Goal: Task Accomplishment & Management: Use online tool/utility

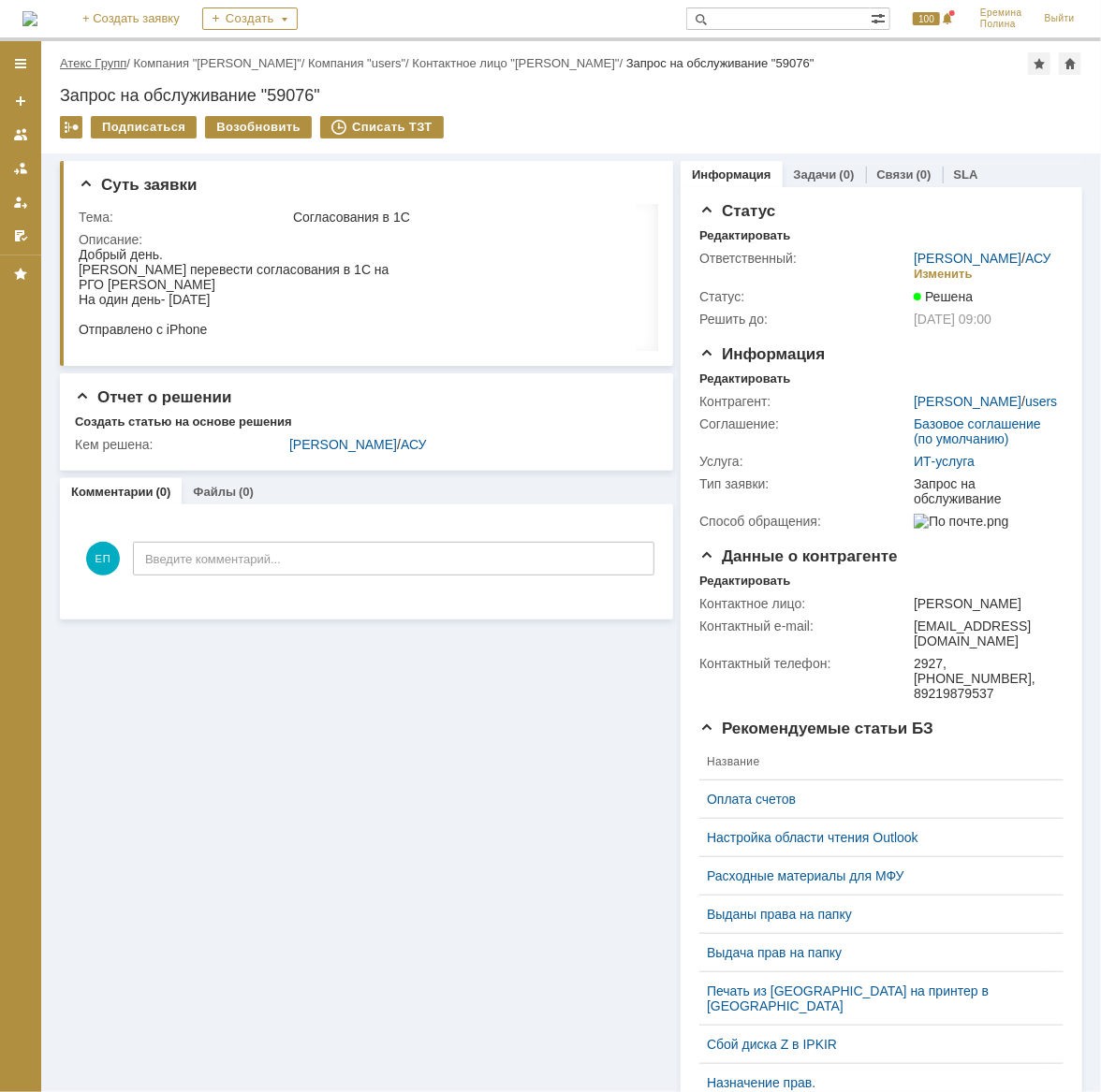
click at [99, 65] on link "Атекс Групп" at bounding box center [92, 63] width 66 height 14
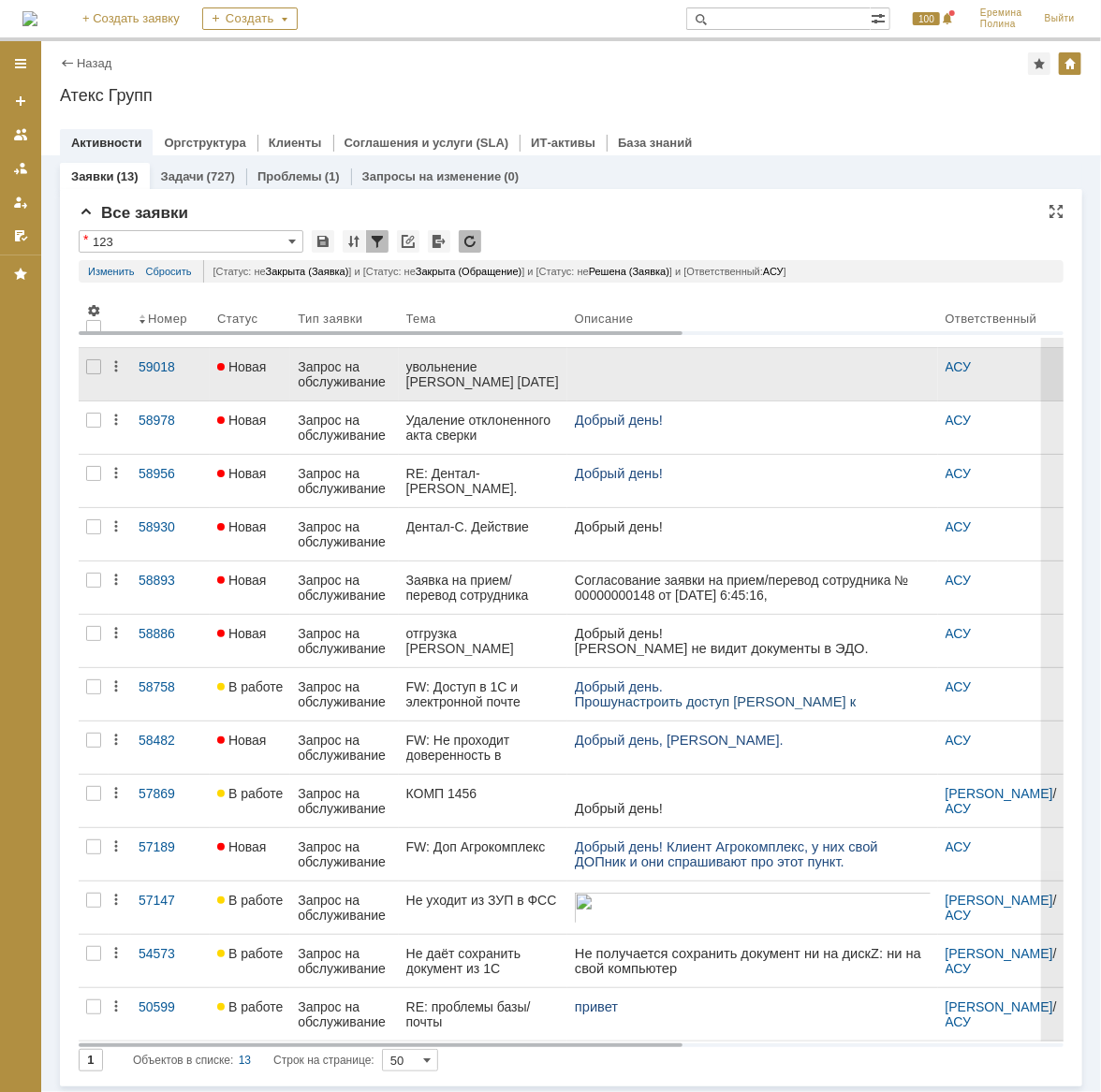
click at [276, 361] on div "Новая" at bounding box center [250, 368] width 65 height 15
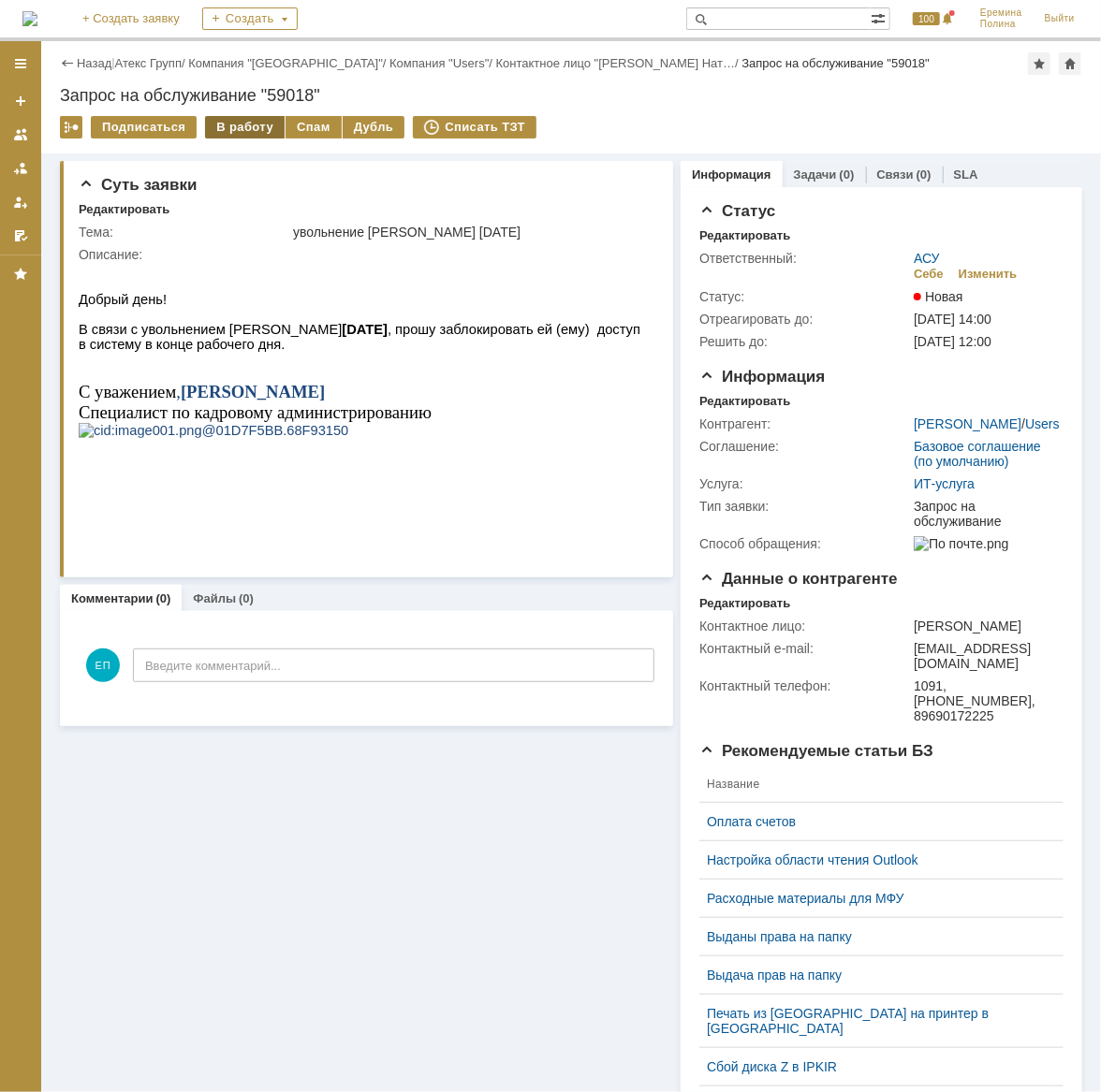
click at [223, 125] on div "В работу" at bounding box center [244, 127] width 80 height 22
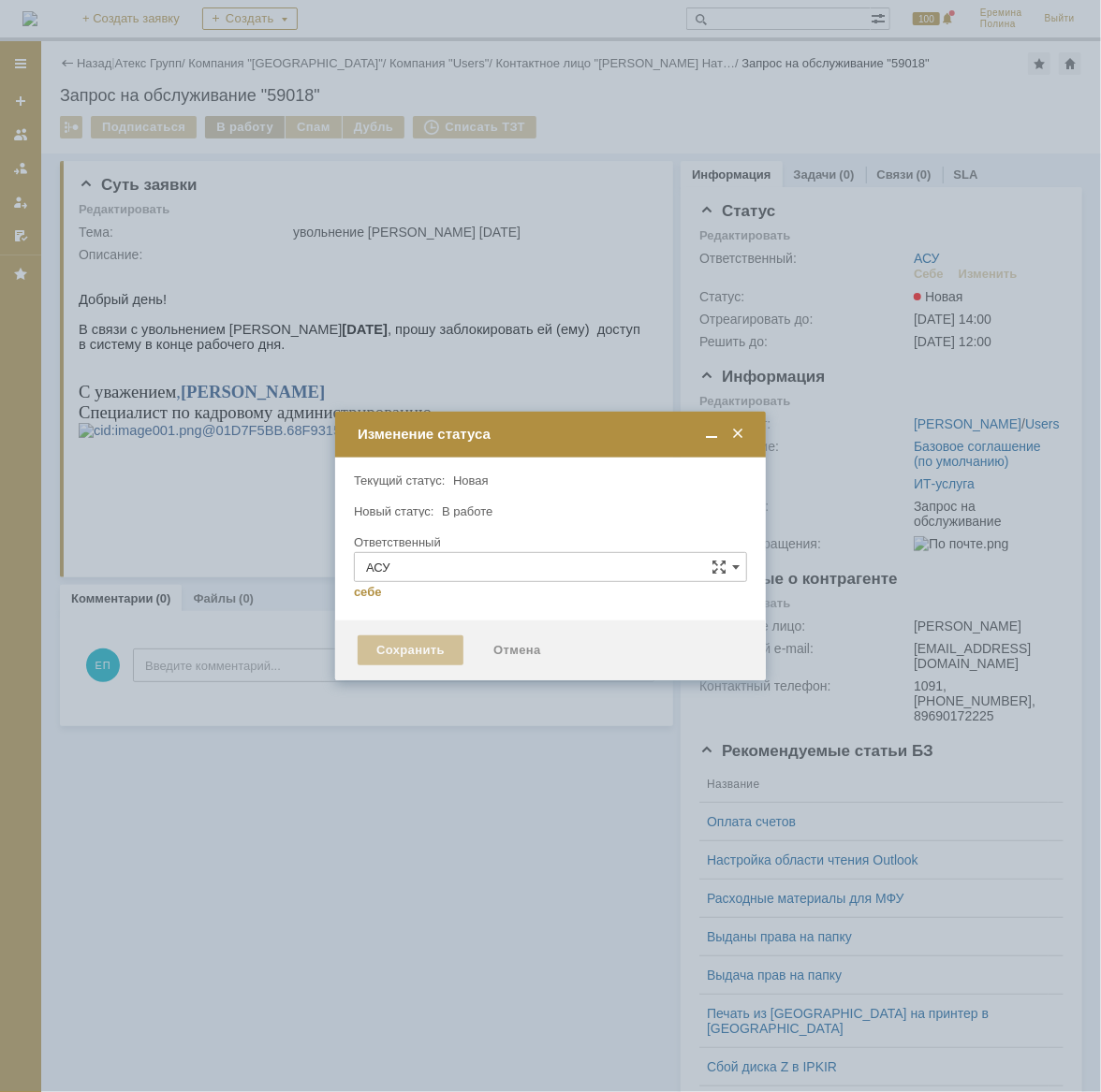
type input "[PERSON_NAME]"
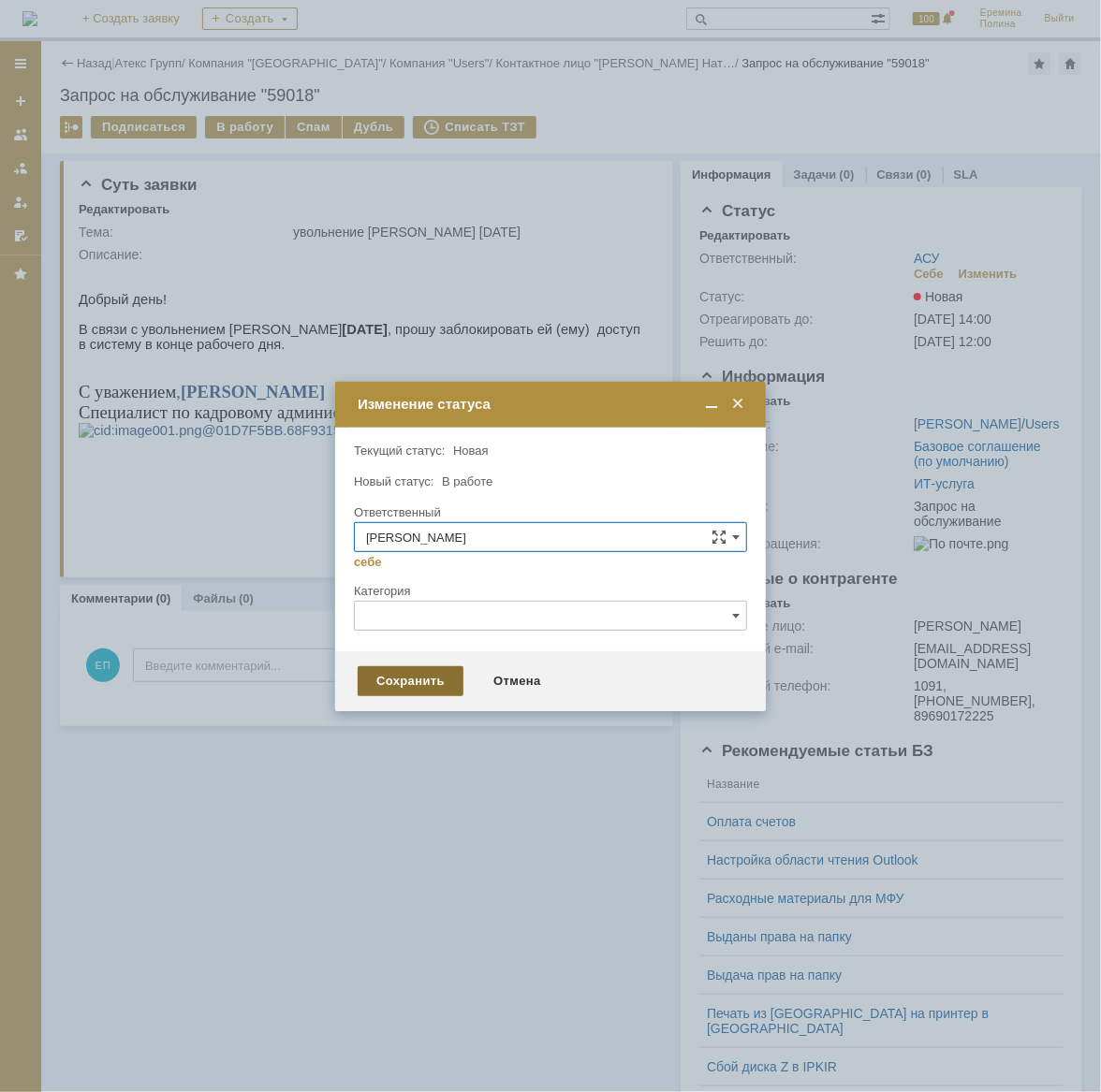
click at [413, 682] on div "Сохранить" at bounding box center [411, 681] width 106 height 30
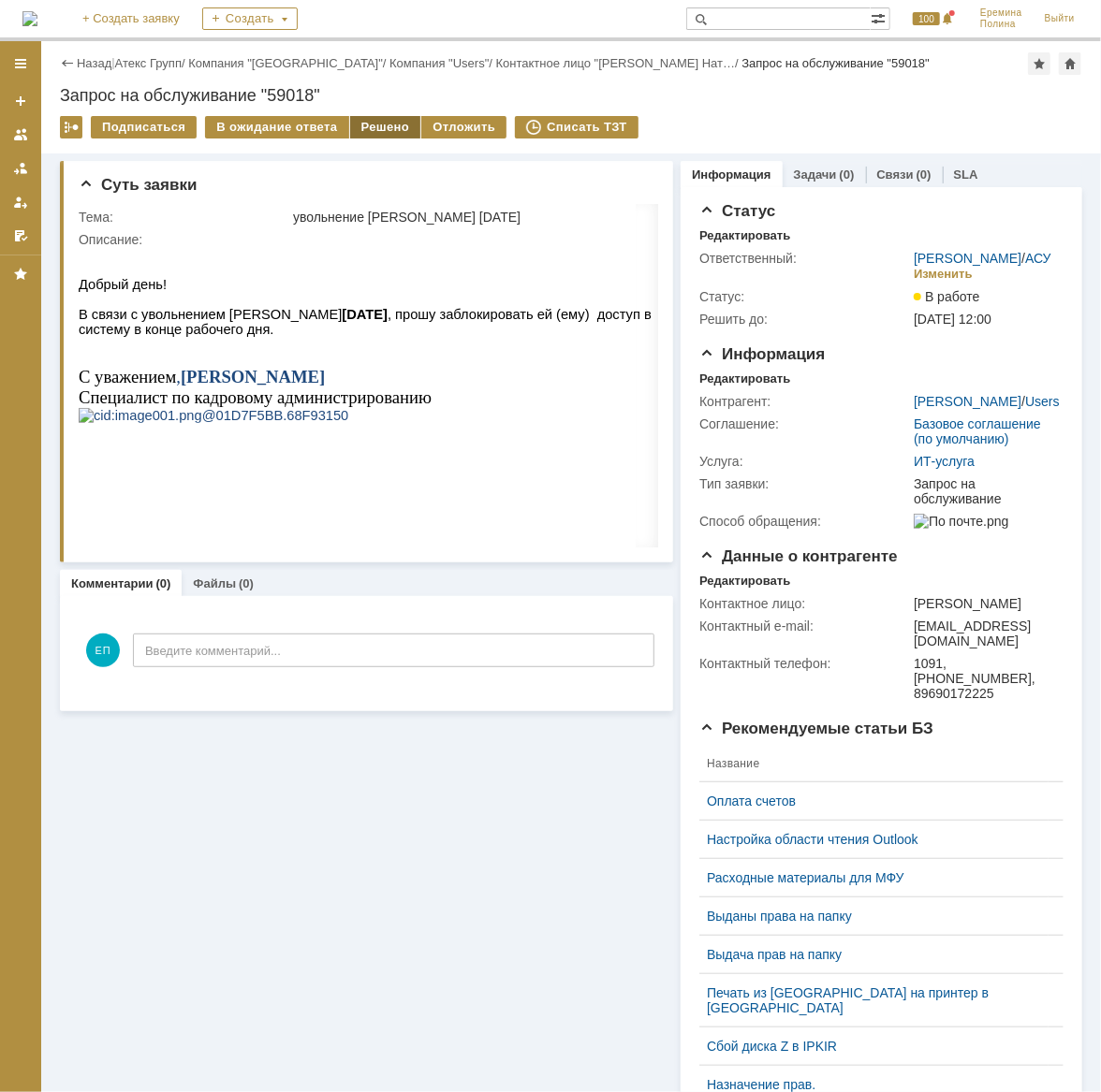
click at [350, 127] on div "Решено" at bounding box center [386, 127] width 71 height 22
